Goal: Download file/media

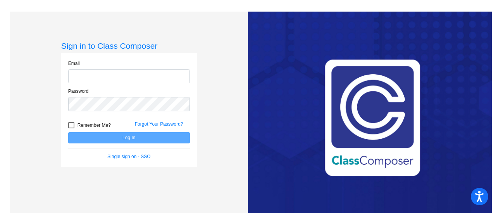
type input "[EMAIL_ADDRESS][PERSON_NAME][DOMAIN_NAME]"
click at [70, 124] on div at bounding box center [71, 125] width 6 height 6
click at [71, 129] on input "Remember Me?" at bounding box center [71, 129] width 0 height 0
checkbox input "true"
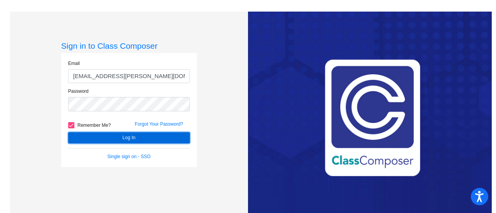
click at [99, 138] on button "Log In" at bounding box center [129, 137] width 122 height 11
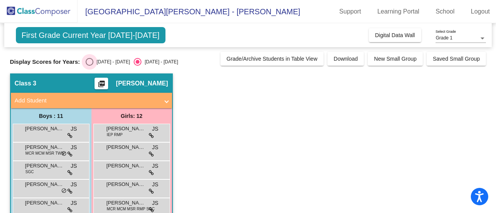
click at [89, 64] on div "Select an option" at bounding box center [90, 62] width 8 height 8
click at [89, 66] on input "[DATE] - [DATE]" at bounding box center [89, 66] width 0 height 0
radio input "true"
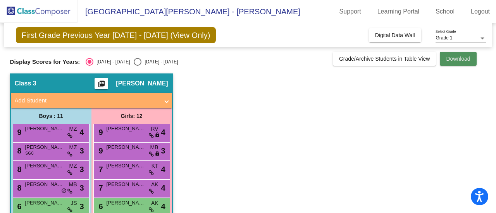
click at [451, 56] on span "Download" at bounding box center [458, 59] width 24 height 6
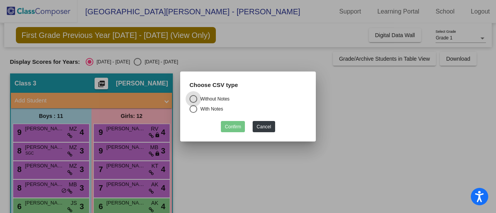
click at [192, 110] on div "Select an option" at bounding box center [193, 109] width 8 height 8
click at [193, 113] on input "With Notes" at bounding box center [193, 113] width 0 height 0
radio input "true"
click at [230, 129] on button "Confirm" at bounding box center [233, 126] width 24 height 11
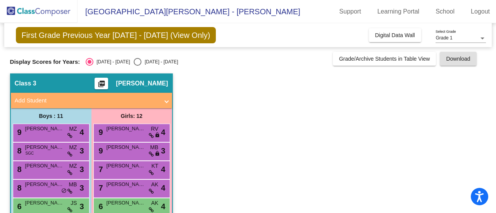
click at [51, 31] on span "First Grade Previous Year [DATE] - [DATE] (View Only)" at bounding box center [116, 35] width 200 height 16
click at [106, 81] on mat-icon "picture_as_pdf" at bounding box center [101, 85] width 9 height 11
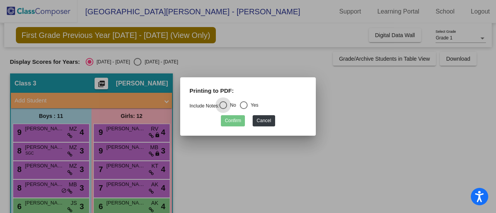
click at [247, 105] on div "Select an option" at bounding box center [244, 105] width 8 height 8
click at [244, 109] on input "Yes" at bounding box center [243, 109] width 0 height 0
radio input "true"
click at [230, 122] on button "Confirm" at bounding box center [233, 120] width 24 height 11
